Goal: Task Accomplishment & Management: Complete application form

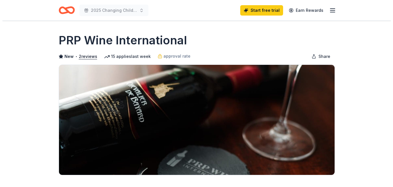
scroll to position [86, 0]
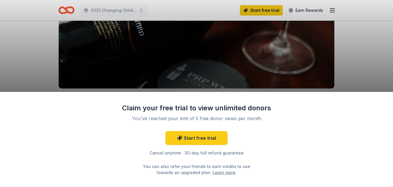
click at [365, 71] on div "Claim your free trial to view unlimited donors You've reached your limit of 5 f…" at bounding box center [196, 93] width 393 height 187
click at [264, 51] on div "Claim your free trial to view unlimited donors You've reached your limit of 5 f…" at bounding box center [196, 93] width 393 height 187
click at [358, 75] on div "Claim your free trial to view unlimited donors You've reached your limit of 5 f…" at bounding box center [196, 93] width 393 height 187
click at [318, 61] on div "Claim your free trial to view unlimited donors You've reached your limit of 5 f…" at bounding box center [196, 93] width 393 height 187
click at [219, 171] on link "Learn more" at bounding box center [224, 172] width 23 height 6
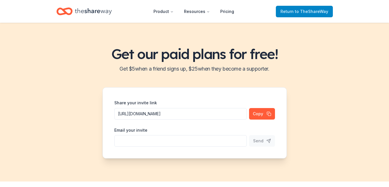
click at [303, 11] on span "to TheShareWay" at bounding box center [311, 11] width 33 height 5
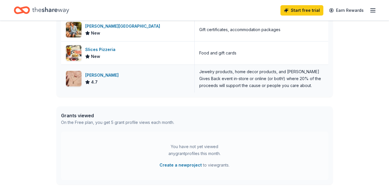
scroll to position [198, 0]
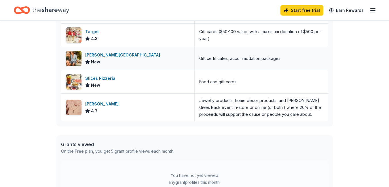
click at [127, 54] on div "La Cantera Resort & Spa" at bounding box center [123, 55] width 77 height 7
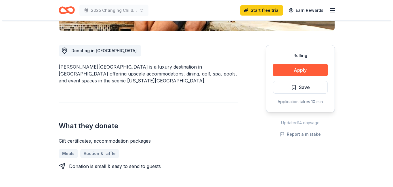
scroll to position [115, 0]
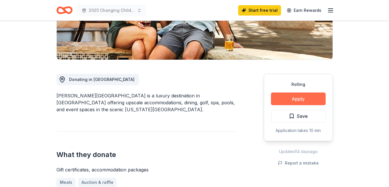
click at [302, 98] on button "Apply" at bounding box center [298, 98] width 55 height 13
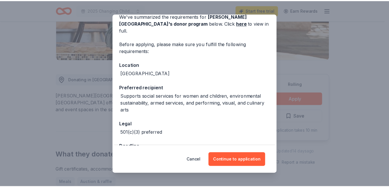
scroll to position [42, 0]
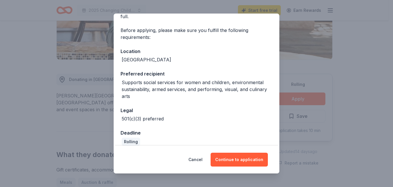
click at [361, 36] on div "Donor Program Requirements We've summarized the requirements for La Cantera Res…" at bounding box center [196, 93] width 393 height 187
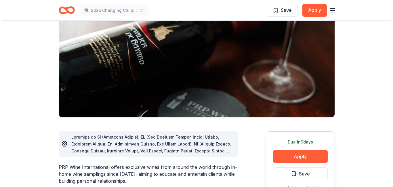
scroll to position [86, 0]
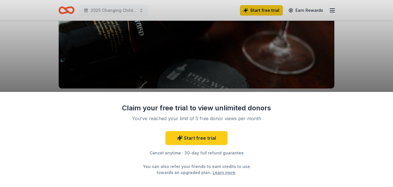
click at [359, 71] on div "Claim your free trial to view unlimited donors You've reached your limit of 5 f…" at bounding box center [196, 93] width 393 height 187
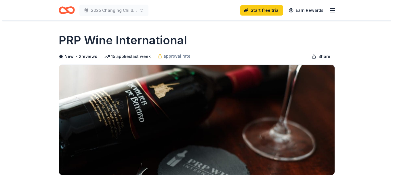
scroll to position [144, 0]
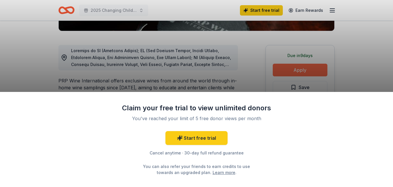
click at [306, 68] on div "Claim your free trial to view unlimited donors You've reached your limit of 5 f…" at bounding box center [196, 93] width 393 height 187
click at [306, 69] on div "Claim your free trial to view unlimited donors You've reached your limit of 5 f…" at bounding box center [196, 93] width 393 height 187
click at [306, 70] on div "Claim your free trial to view unlimited donors You've reached your limit of 5 f…" at bounding box center [196, 93] width 393 height 187
